Goal: Information Seeking & Learning: Find specific fact

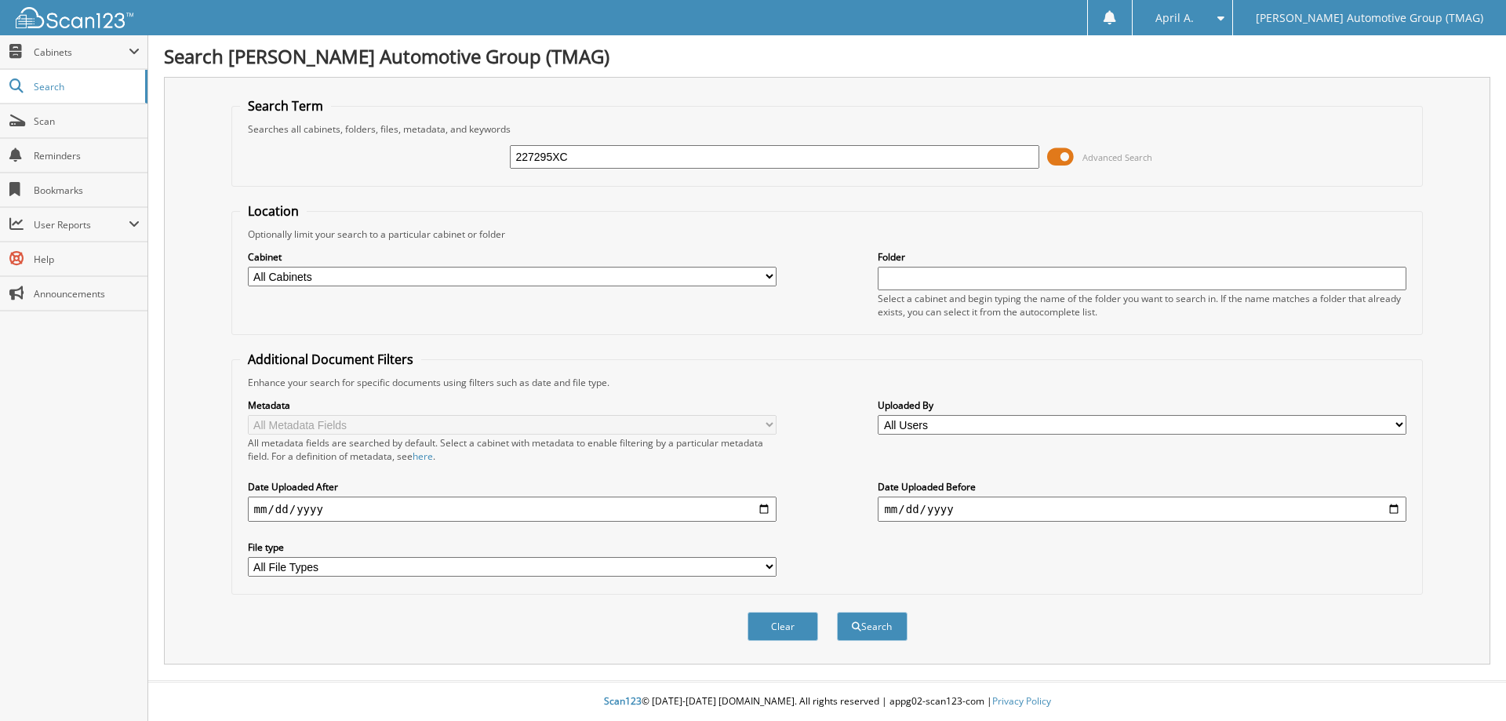
type input "227295XC"
click at [837, 612] on button "Search" at bounding box center [872, 626] width 71 height 29
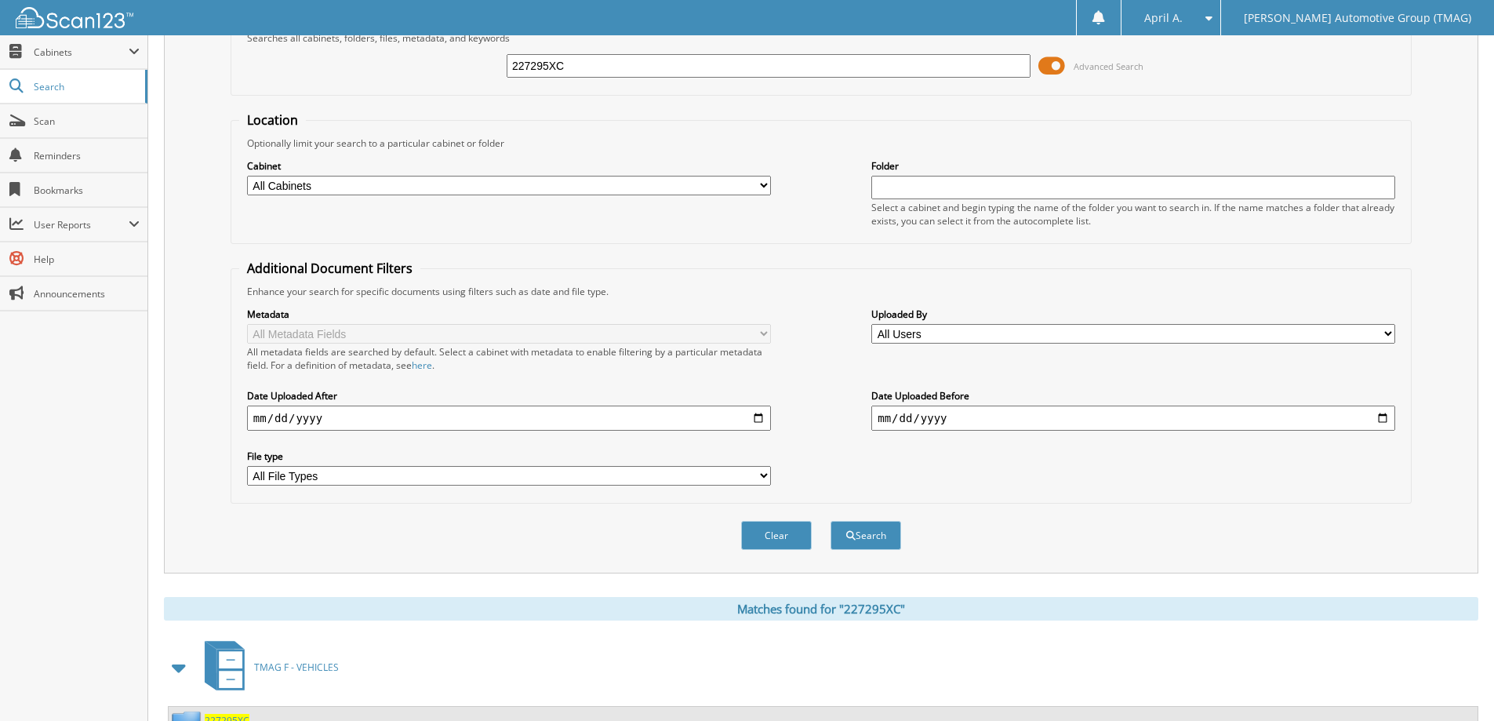
scroll to position [156, 0]
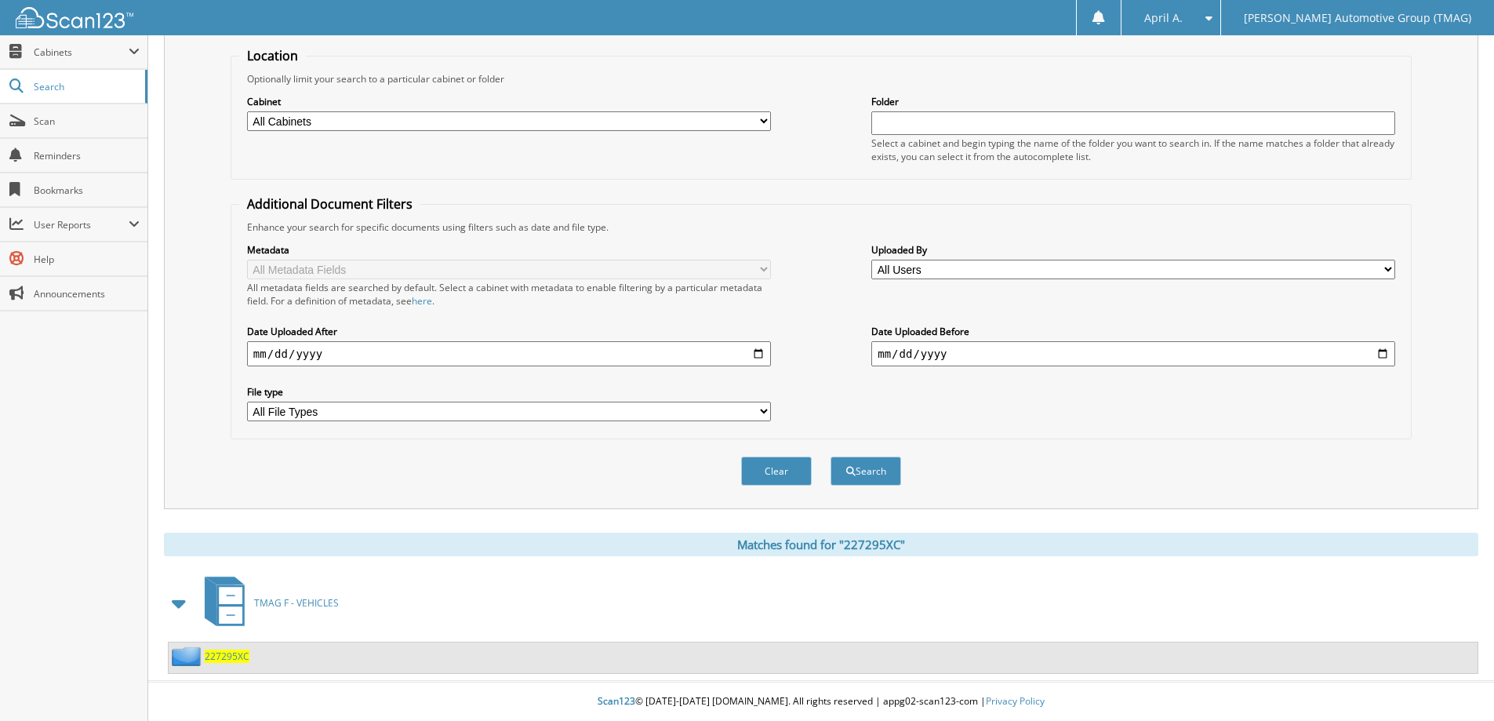
click at [210, 653] on span "227295XC" at bounding box center [227, 656] width 45 height 13
